Goal: Task Accomplishment & Management: Use online tool/utility

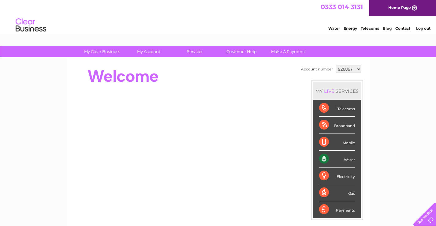
select select "1139298"
click at [323, 175] on div "Electricity" at bounding box center [337, 175] width 36 height 17
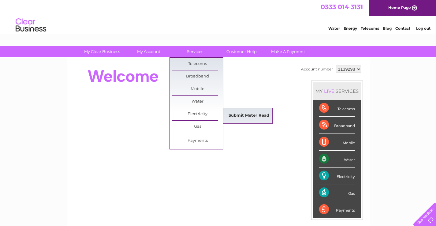
click at [234, 116] on link "Submit Meter Read" at bounding box center [249, 116] width 51 height 12
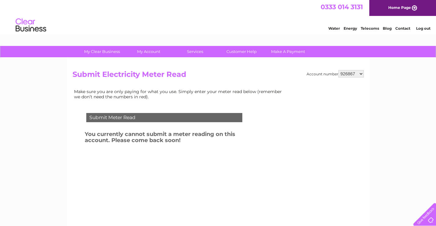
select select "1139298"
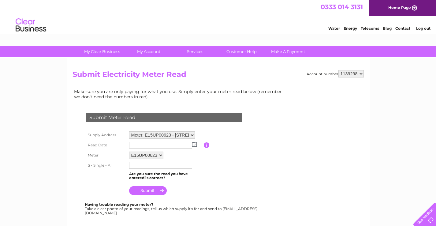
click at [194, 142] on img at bounding box center [194, 144] width 5 height 5
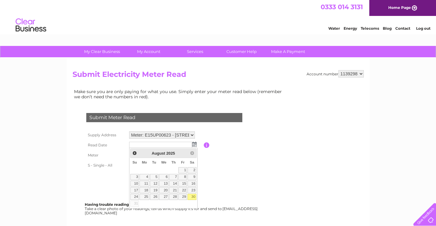
click at [193, 195] on link "30" at bounding box center [192, 197] width 9 height 6
type input "[DATE]"
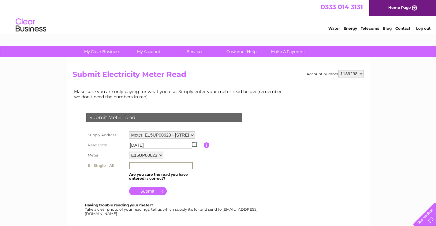
click at [160, 163] on input "text" at bounding box center [161, 165] width 64 height 7
